Goal: Task Accomplishment & Management: Manage account settings

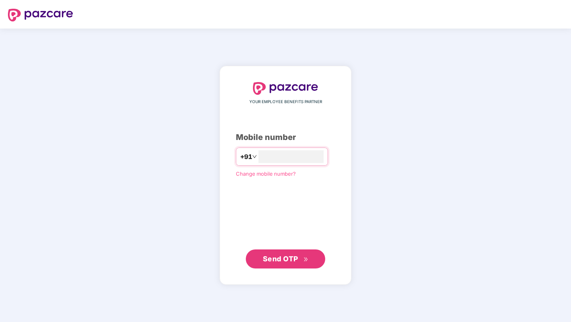
type input "**********"
click at [295, 262] on span "Send OTP" at bounding box center [280, 258] width 35 height 8
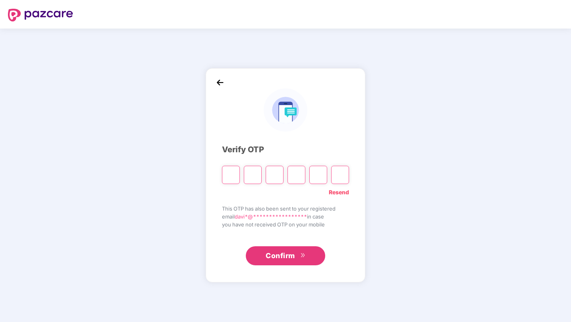
type input "*"
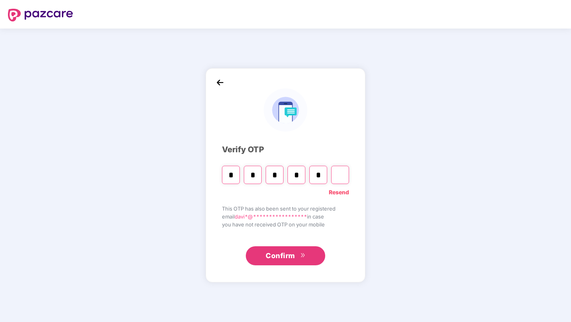
type input "*"
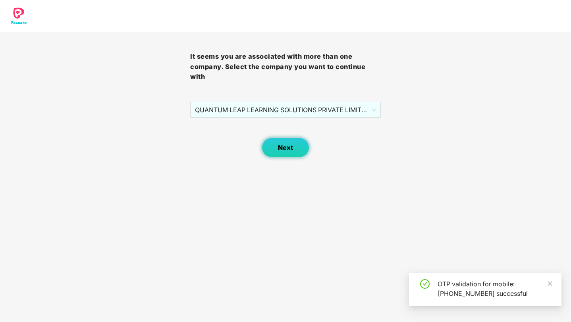
click at [294, 152] on button "Next" at bounding box center [285, 148] width 48 height 20
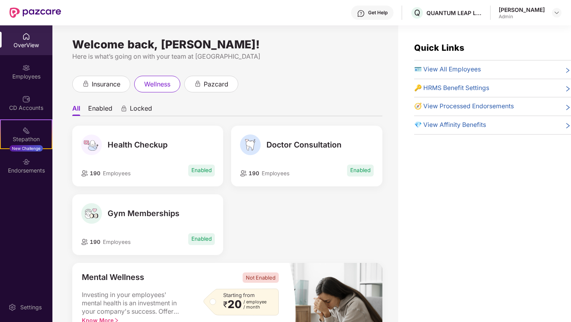
click at [434, 73] on span "🪪 View All Employees" at bounding box center [447, 70] width 67 height 10
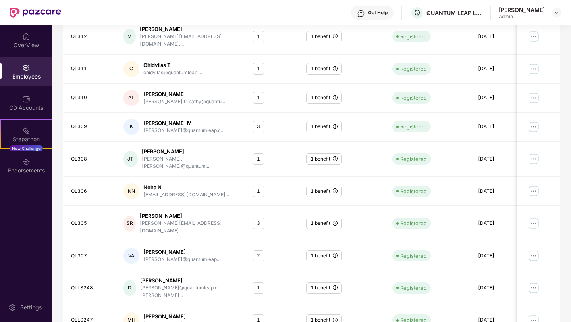
scroll to position [165, 0]
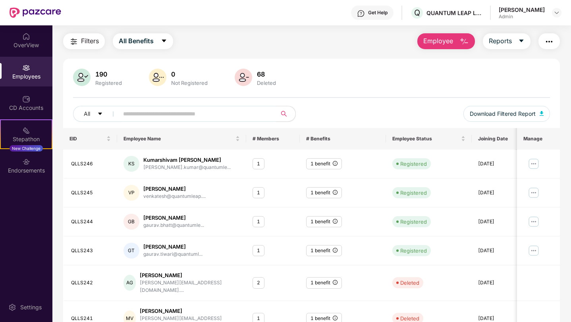
scroll to position [0, 0]
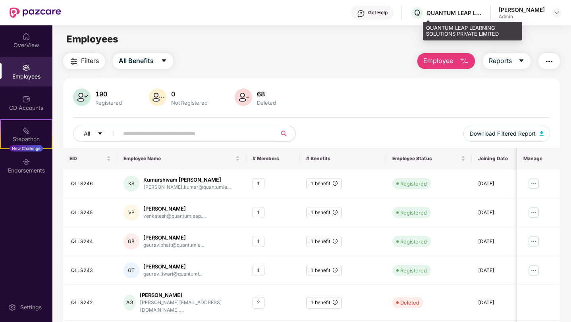
click at [463, 11] on div "QUANTUM LEAP LEARNING SOLUTIONS PRIVATE LIMITED" at bounding box center [454, 13] width 56 height 8
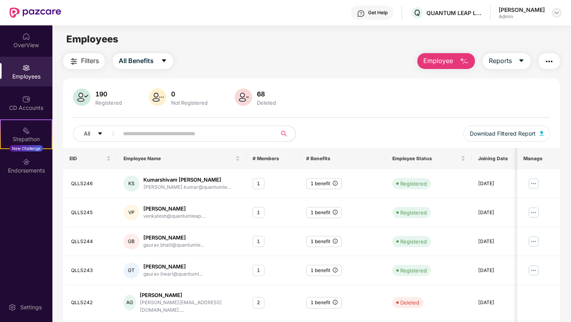
click at [551, 14] on div at bounding box center [556, 13] width 10 height 10
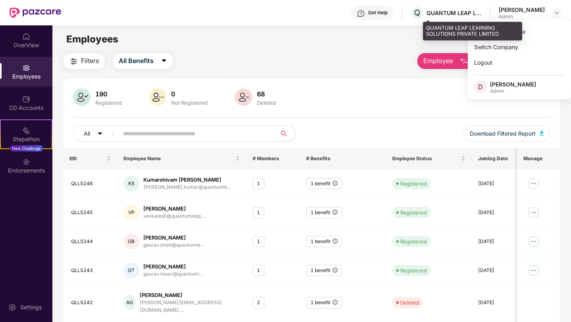
click at [468, 12] on div "QUANTUM LEAP LEARNING SOLUTIONS PRIVATE LIMITED" at bounding box center [454, 13] width 56 height 8
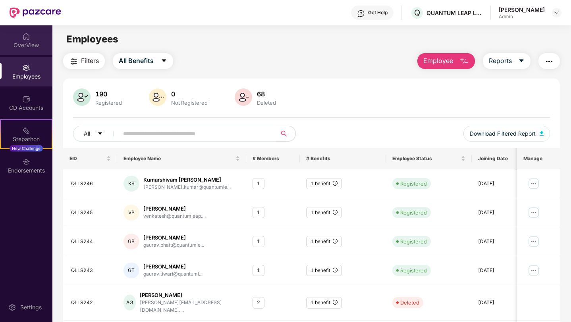
click at [22, 46] on div "OverView" at bounding box center [26, 45] width 52 height 8
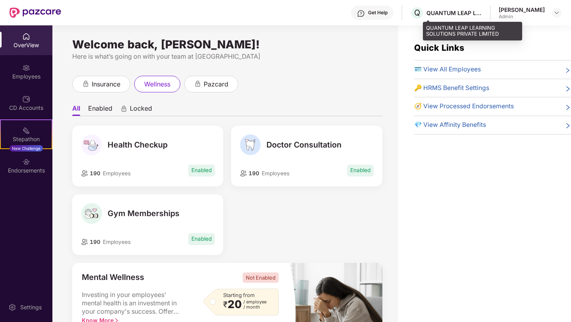
click at [478, 8] on div "Q QUANTUM LEAP LEARNING SOLUTIONS PRIVATE LIMITED" at bounding box center [446, 13] width 72 height 14
click at [420, 10] on span "Q" at bounding box center [417, 13] width 6 height 10
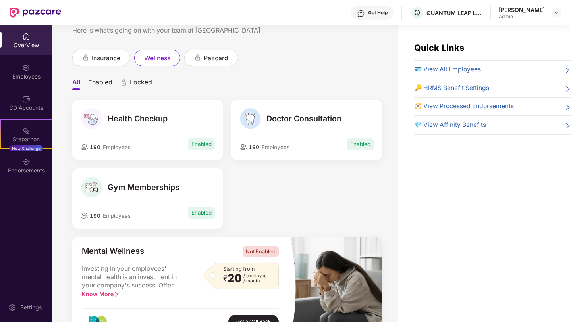
scroll to position [29, 0]
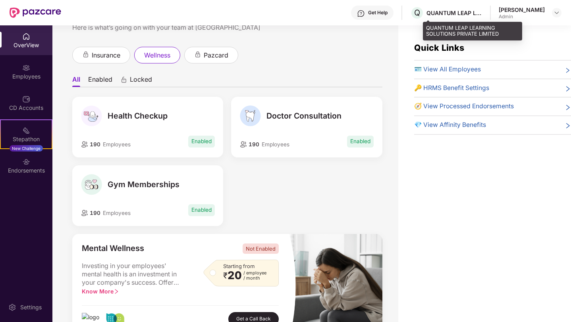
click at [457, 10] on div "QUANTUM LEAP LEARNING SOLUTIONS PRIVATE LIMITED" at bounding box center [454, 13] width 56 height 8
click at [424, 15] on span "Q" at bounding box center [417, 13] width 14 height 14
click at [420, 15] on span "Q" at bounding box center [417, 13] width 6 height 10
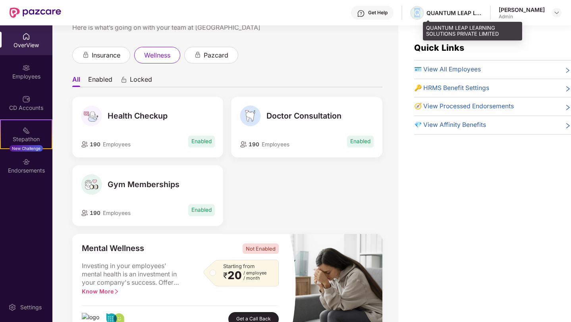
click at [420, 15] on span "Q" at bounding box center [417, 13] width 6 height 10
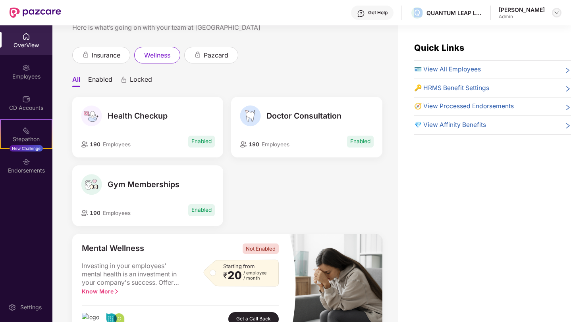
click at [554, 15] on img at bounding box center [556, 13] width 6 height 6
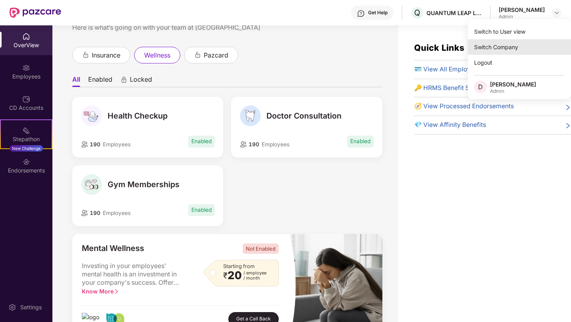
click at [534, 51] on div "Switch Company" at bounding box center [518, 46] width 103 height 15
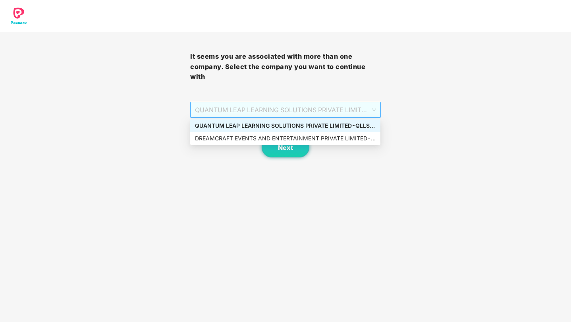
click at [367, 112] on span "QUANTUM LEAP LEARNING SOLUTIONS PRIVATE LIMITED - QLLS248 - ADMIN" at bounding box center [285, 109] width 181 height 15
click at [354, 136] on div "DREAMCRAFT EVENTS AND ENTERTAINMENT PRIVATE LIMITED - 000012 - ADMIN" at bounding box center [285, 138] width 181 height 9
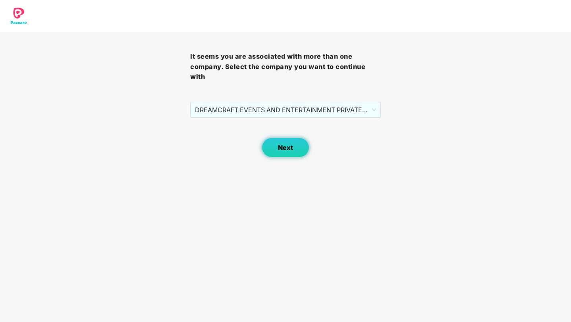
click at [287, 147] on span "Next" at bounding box center [285, 148] width 15 height 8
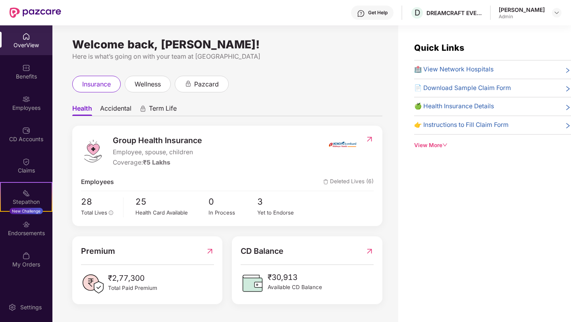
click at [33, 46] on div "OverView" at bounding box center [26, 45] width 52 height 8
click at [30, 105] on div "Employees" at bounding box center [26, 108] width 52 height 8
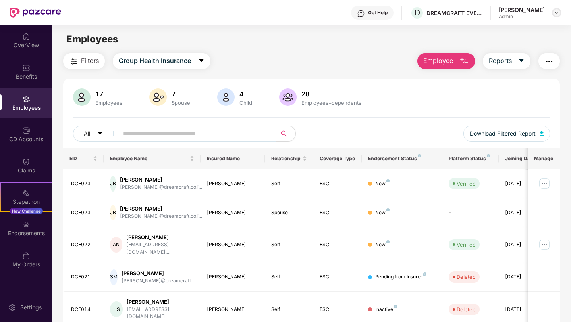
click at [555, 13] on img at bounding box center [556, 13] width 6 height 6
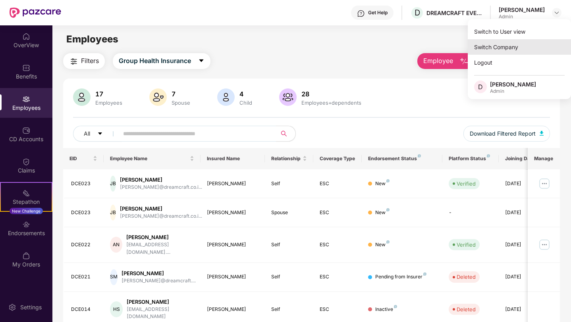
click at [507, 45] on div "Switch Company" at bounding box center [518, 46] width 103 height 15
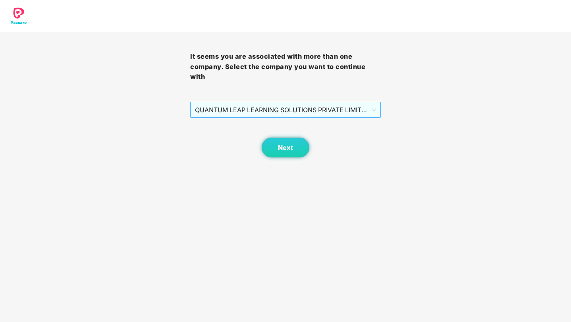
click at [310, 115] on span "QUANTUM LEAP LEARNING SOLUTIONS PRIVATE LIMITED - QLLS248 - ADMIN" at bounding box center [285, 109] width 181 height 15
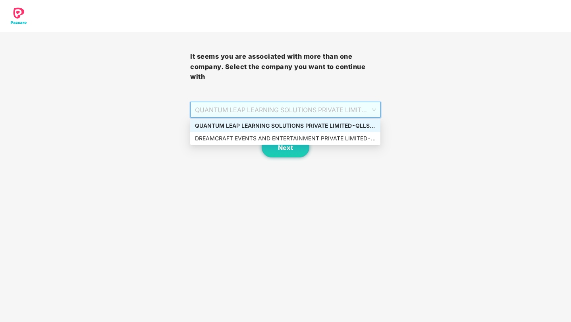
click at [317, 128] on div "QUANTUM LEAP LEARNING SOLUTIONS PRIVATE LIMITED - QLLS248 - ADMIN" at bounding box center [285, 125] width 181 height 9
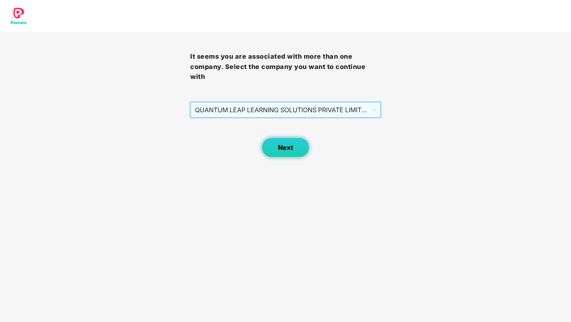
click at [296, 145] on button "Next" at bounding box center [285, 148] width 48 height 20
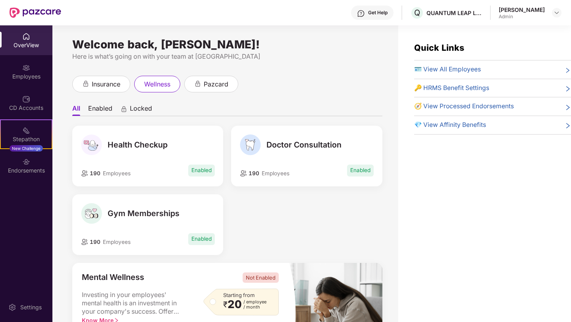
click at [457, 67] on span "🪪 View All Employees" at bounding box center [447, 70] width 67 height 10
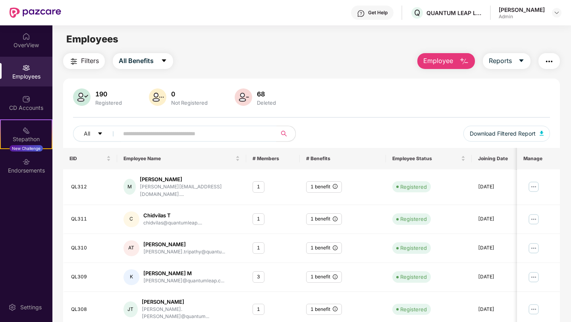
click at [209, 136] on input "text" at bounding box center [194, 134] width 142 height 12
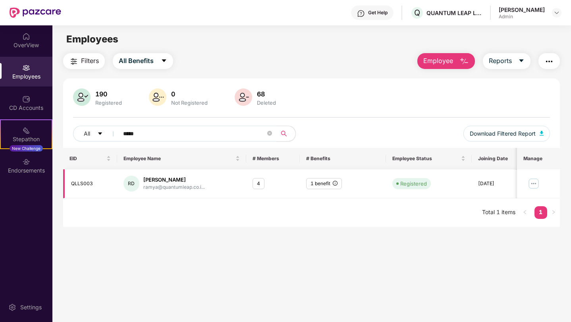
type input "*****"
click at [531, 188] on img at bounding box center [532, 183] width 13 height 13
click at [480, 240] on main "Employees Filters All Benefits Employee Reports 190 Registered 0 Not Registered…" at bounding box center [311, 186] width 518 height 322
